Goal: Book appointment/travel/reservation

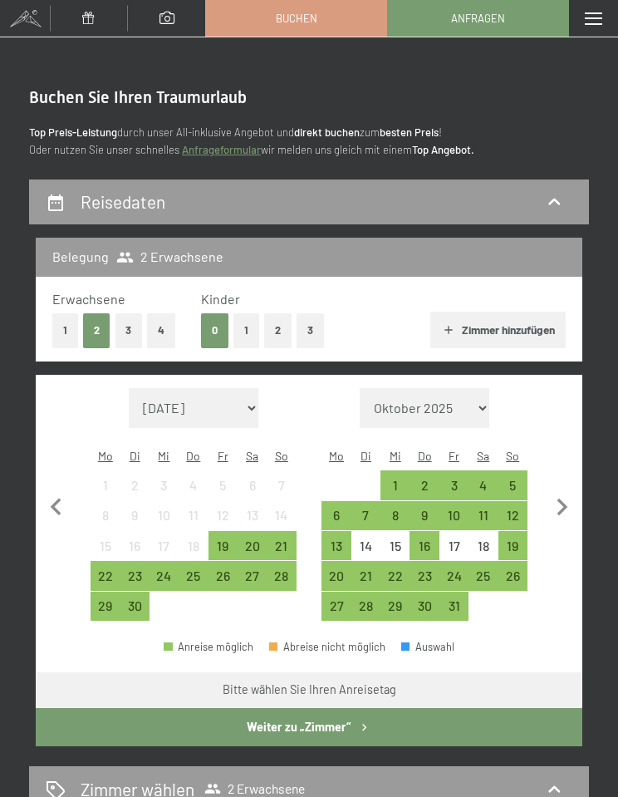
click at [558, 504] on icon "button" at bounding box center [562, 507] width 35 height 35
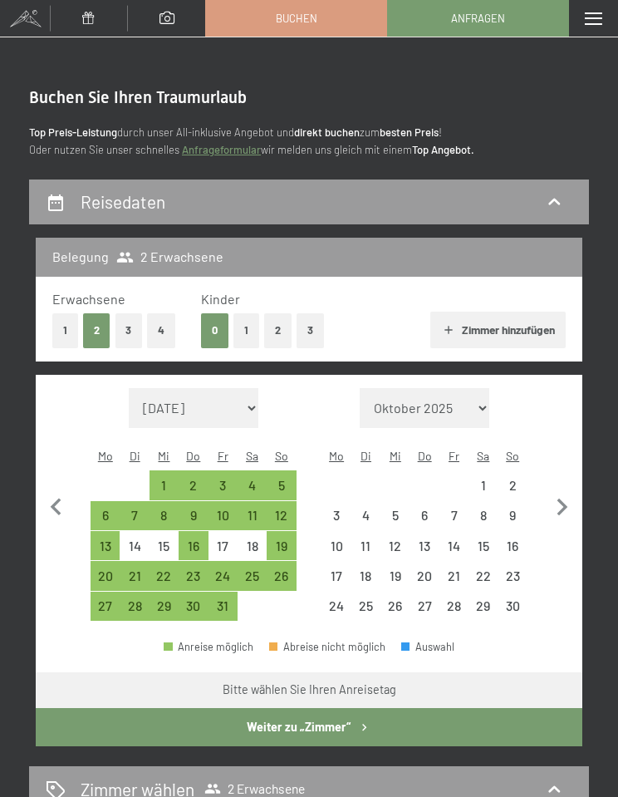
select select "[DATE]"
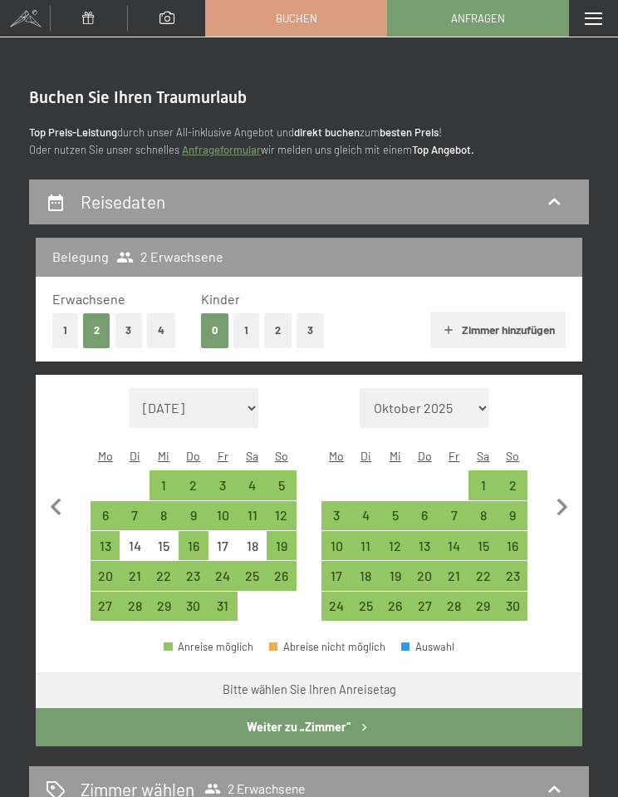
click at [401, 509] on div "5" at bounding box center [395, 521] width 26 height 26
select select "[DATE]"
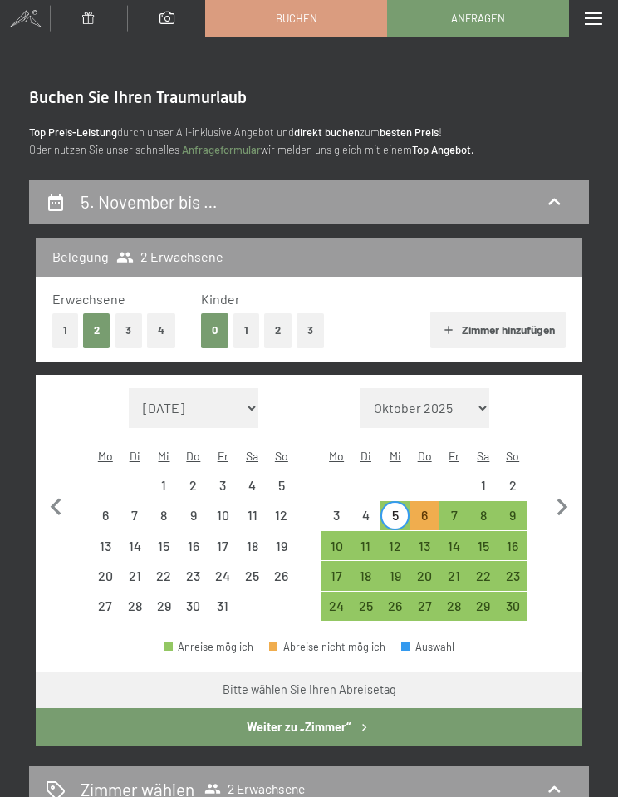
click at [520, 509] on div "9" at bounding box center [513, 521] width 26 height 26
select select "[DATE]"
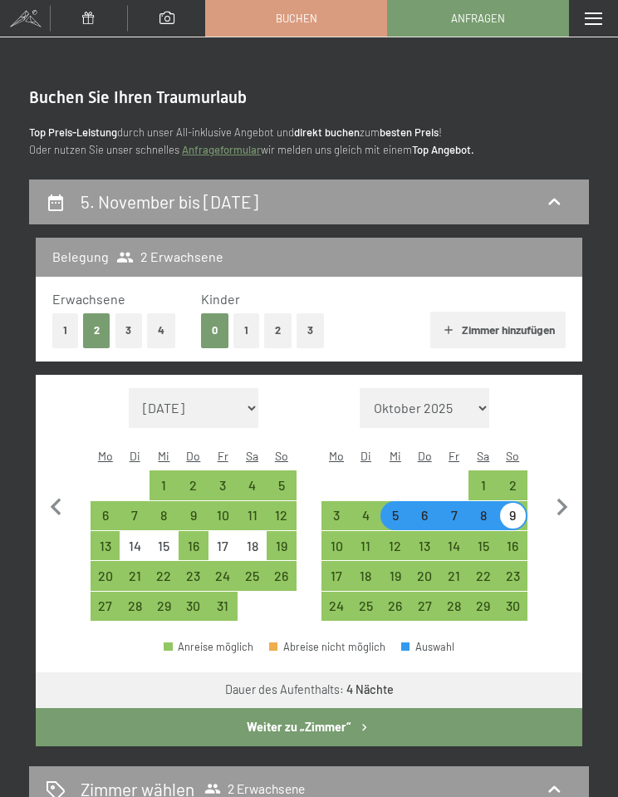
click at [471, 718] on button "Weiter zu „Zimmer“" at bounding box center [309, 727] width 547 height 38
select select "[DATE]"
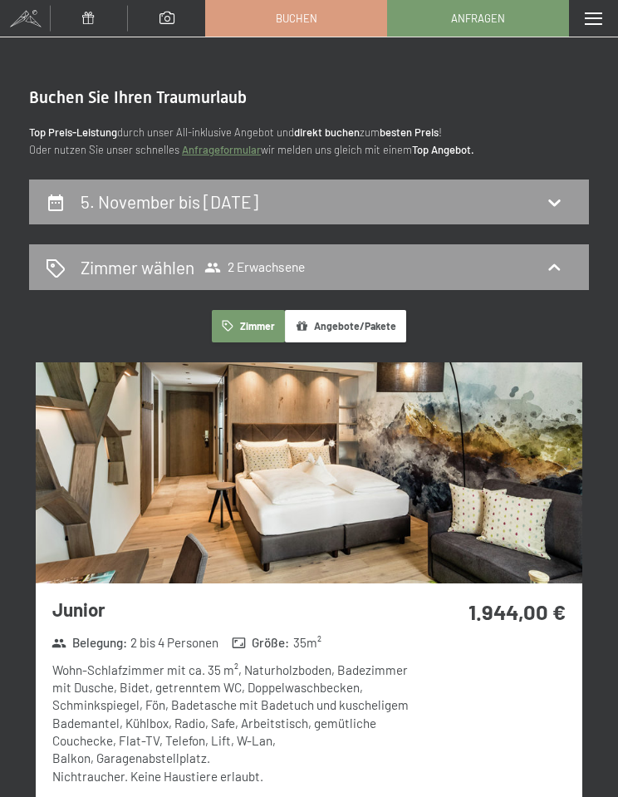
click at [561, 189] on div "5. November bis [DATE]" at bounding box center [309, 201] width 527 height 24
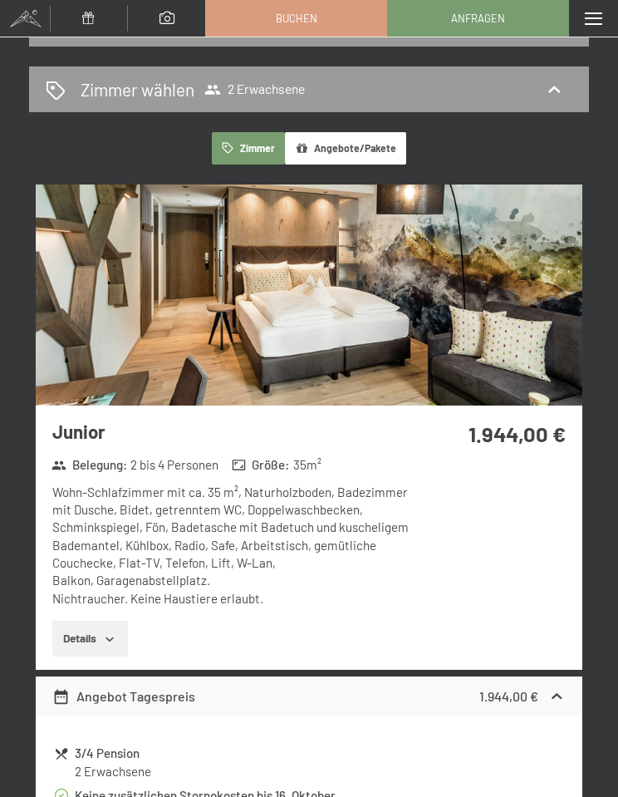
select select "[DATE]"
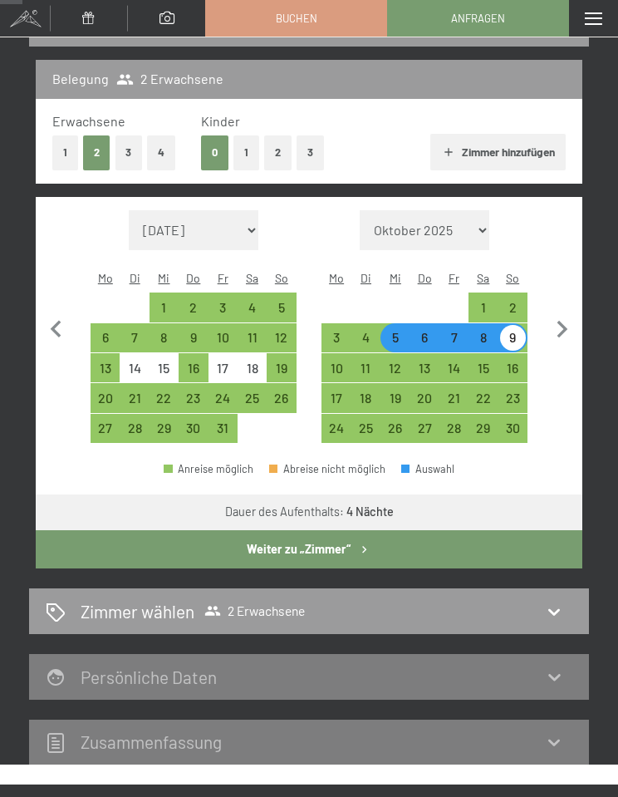
click at [520, 301] on div "2" at bounding box center [513, 314] width 26 height 26
select select "[DATE]"
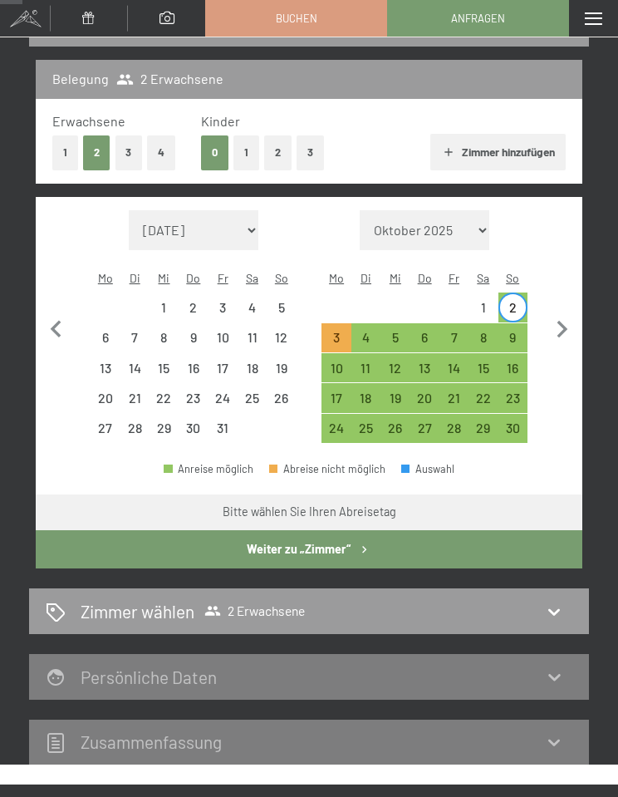
click at [425, 333] on div "6" at bounding box center [424, 344] width 26 height 26
select select "[DATE]"
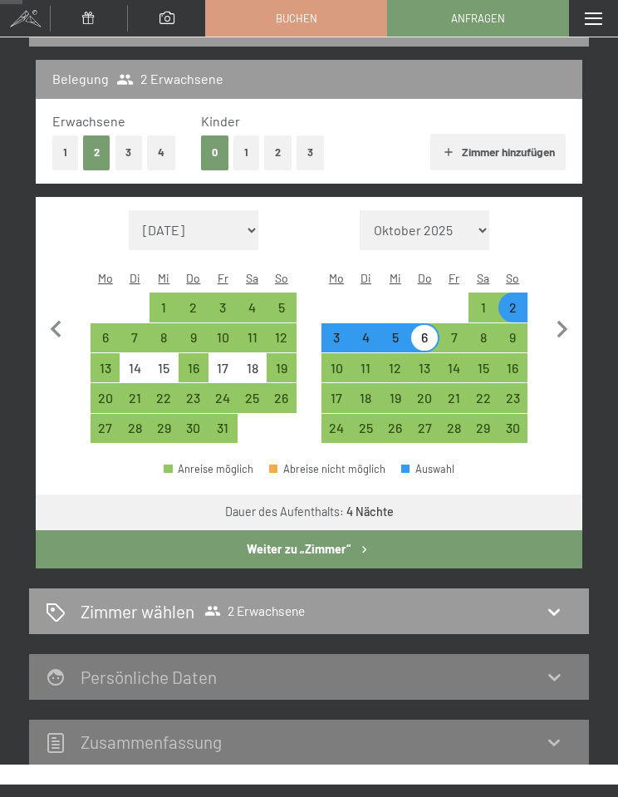
click at [497, 530] on button "Weiter zu „Zimmer“" at bounding box center [309, 549] width 547 height 38
select select "[DATE]"
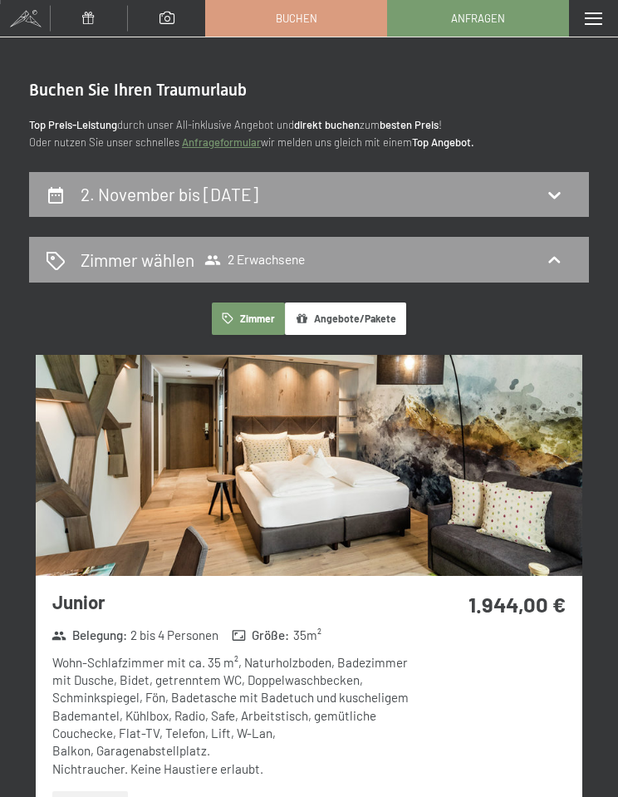
scroll to position [0, 0]
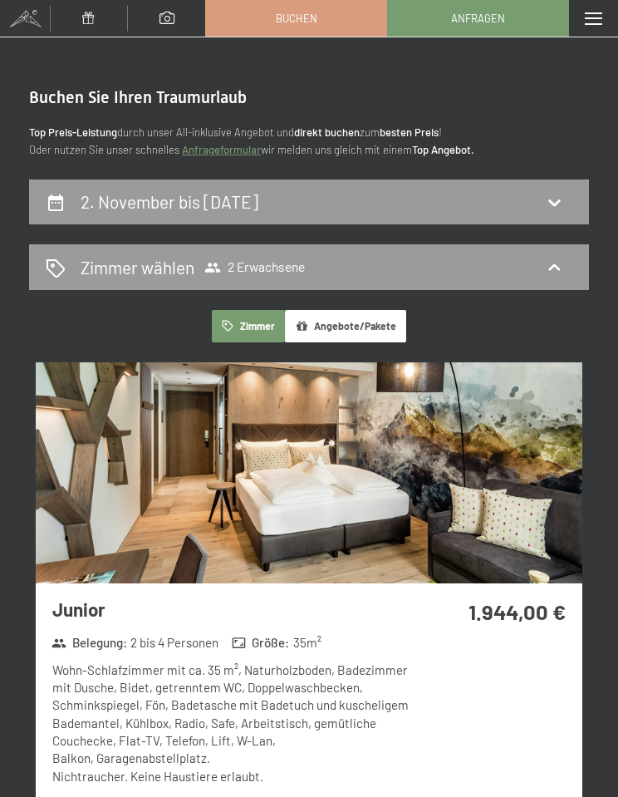
click at [562, 197] on icon at bounding box center [554, 202] width 20 height 20
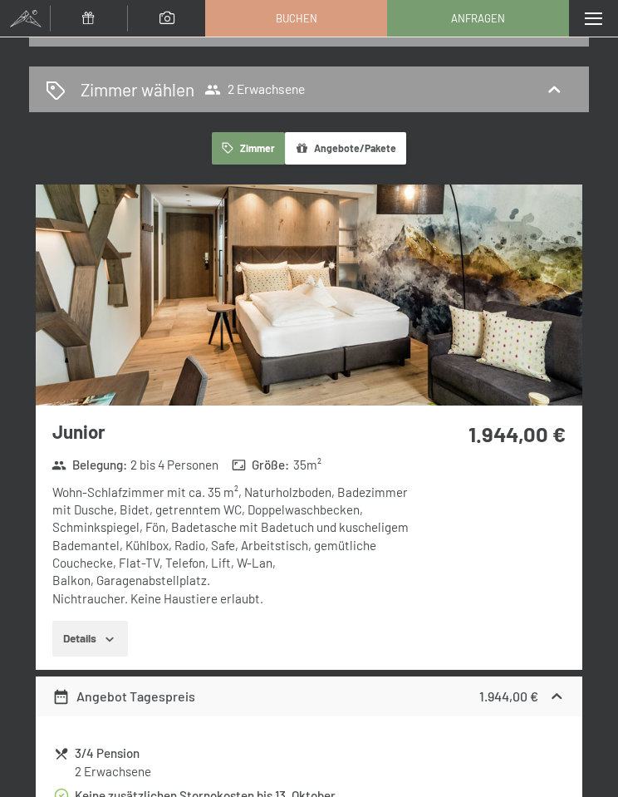
select select "[DATE]"
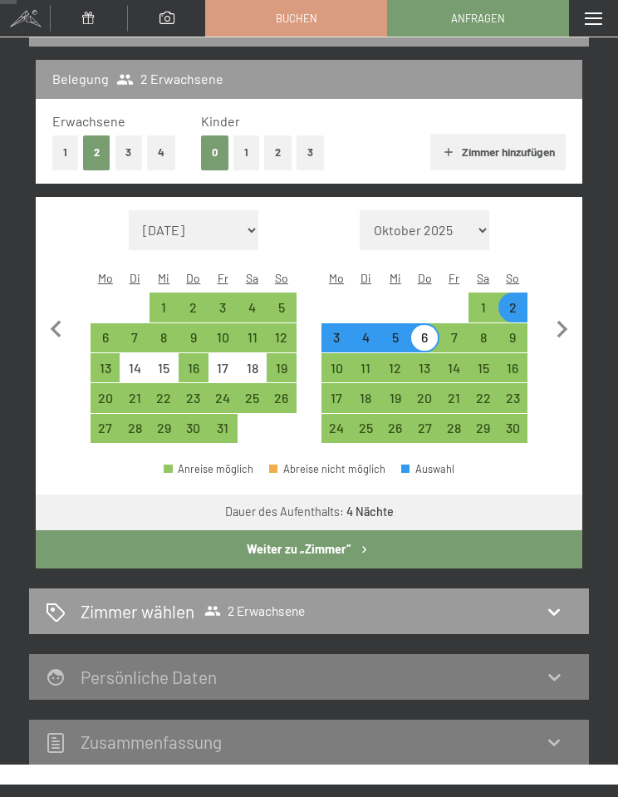
click at [527, 323] on div "9" at bounding box center [513, 337] width 29 height 29
select select "[DATE]"
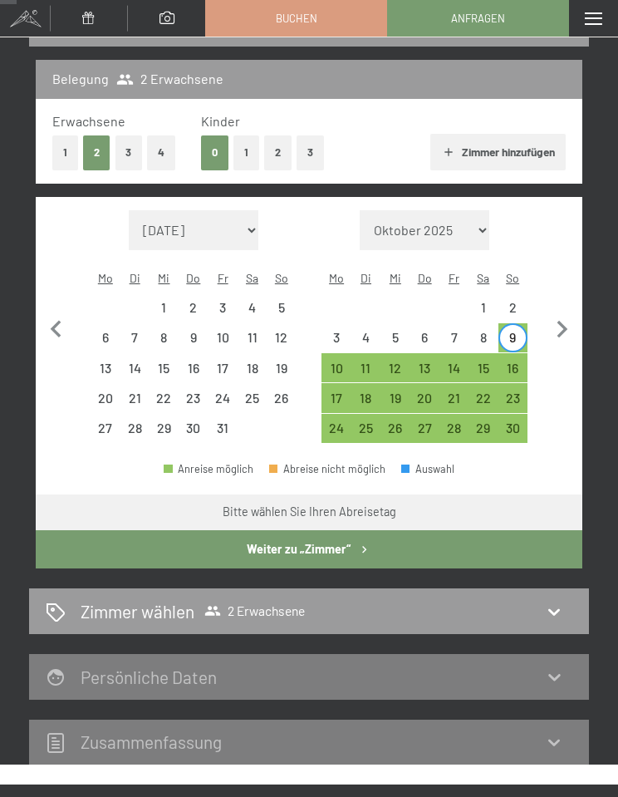
click at [432, 361] on div "13" at bounding box center [424, 374] width 26 height 26
select select "[DATE]"
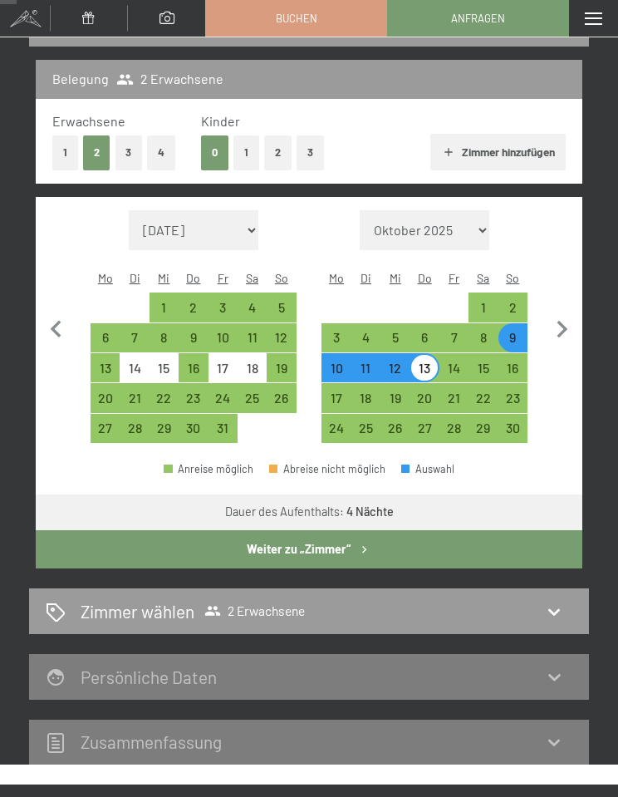
click at [491, 536] on button "Weiter zu „Zimmer“" at bounding box center [309, 549] width 547 height 38
select select "[DATE]"
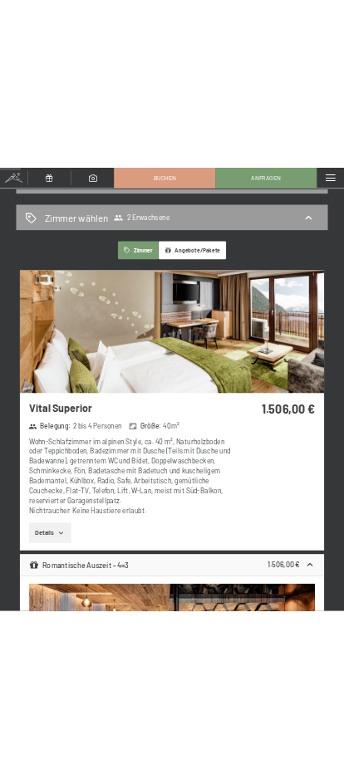
scroll to position [0, 0]
